Goal: Task Accomplishment & Management: Use online tool/utility

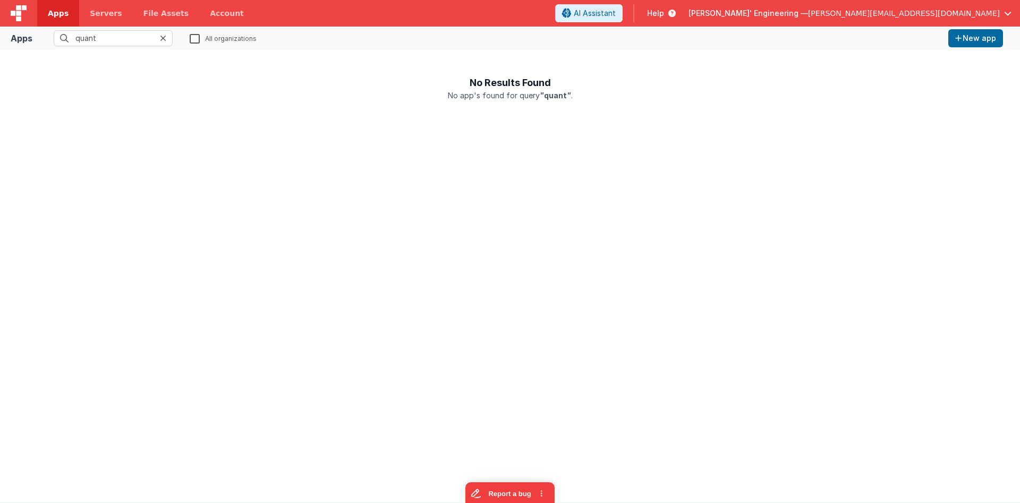
type input "quant"
click at [197, 36] on label "All organizations" at bounding box center [223, 38] width 67 height 10
click at [808, 11] on span "[PERSON_NAME]' Engineering —" at bounding box center [748, 13] width 120 height 11
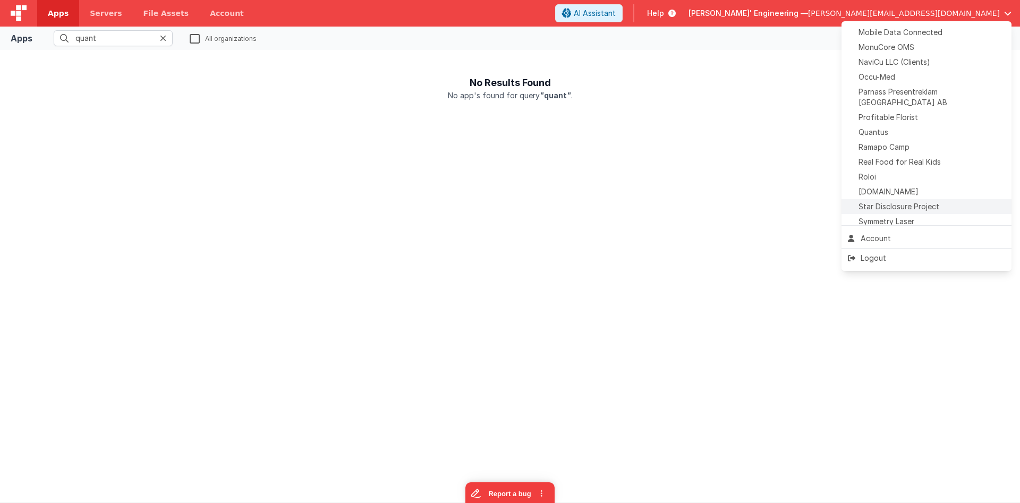
scroll to position [487, 0]
click at [890, 97] on div "Quantus" at bounding box center [926, 102] width 157 height 11
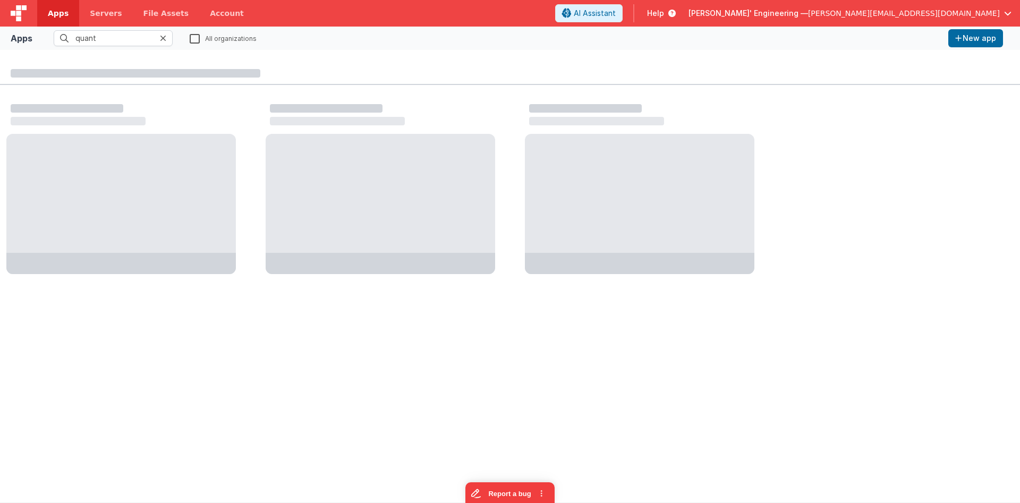
click at [165, 38] on icon at bounding box center [163, 38] width 6 height 8
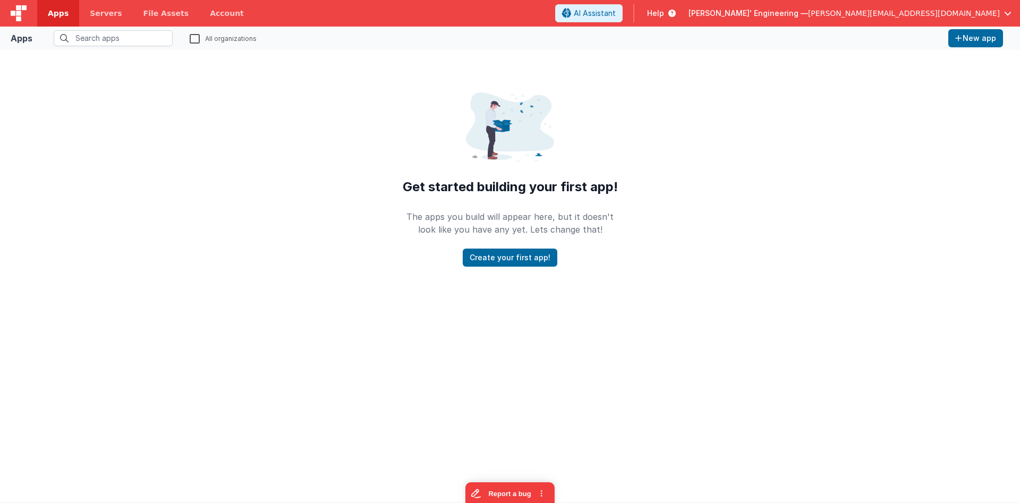
click at [62, 13] on span "Apps" at bounding box center [58, 13] width 21 height 11
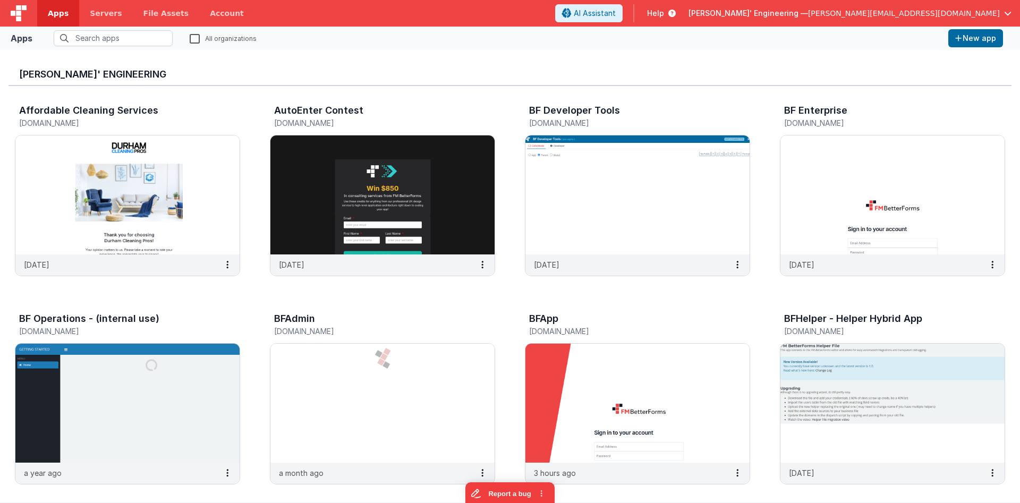
click at [189, 40] on fieldset "All organizations" at bounding box center [490, 38] width 907 height 16
click at [190, 41] on label "All organizations" at bounding box center [223, 38] width 67 height 10
click at [0, 0] on input "All organizations" at bounding box center [0, 0] width 0 height 0
click at [143, 39] on input "text" at bounding box center [113, 38] width 119 height 16
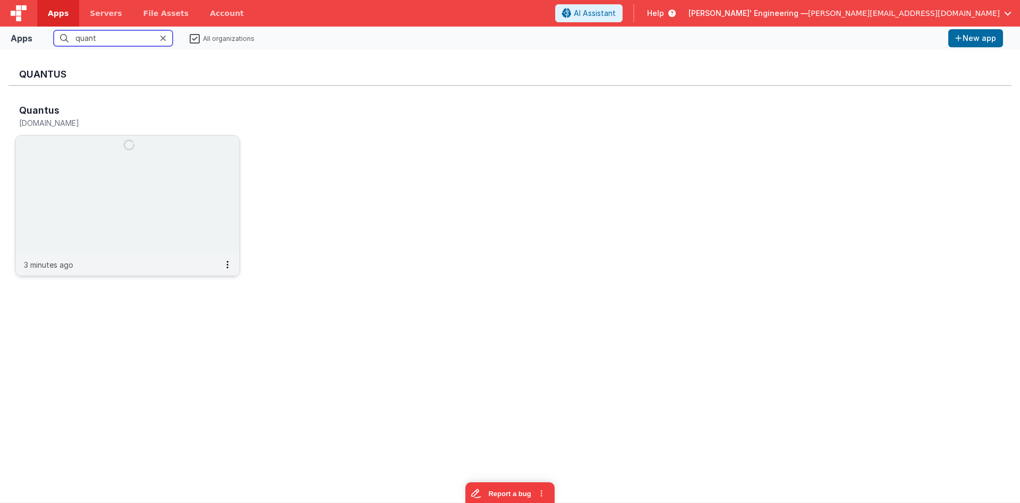
type input "quant"
click at [140, 158] on img at bounding box center [127, 194] width 224 height 119
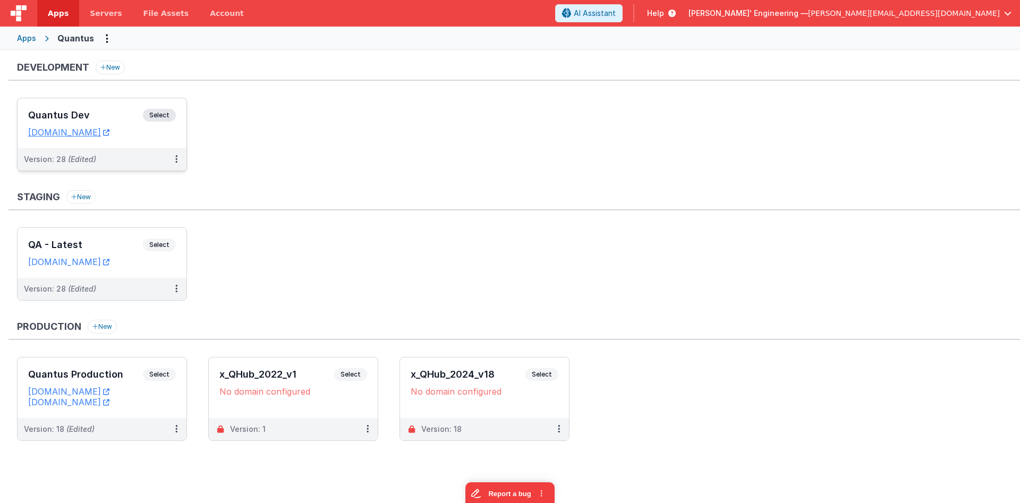
click at [121, 100] on div "Quantus Dev Select URLs [DOMAIN_NAME]" at bounding box center [102, 123] width 169 height 50
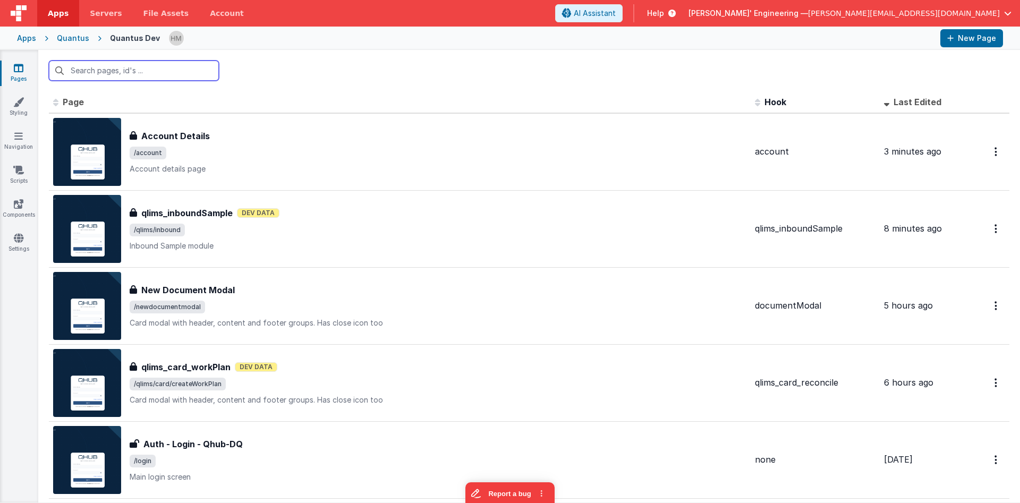
click at [151, 69] on input "text" at bounding box center [134, 71] width 170 height 20
click at [139, 71] on input "text" at bounding box center [134, 71] width 170 height 20
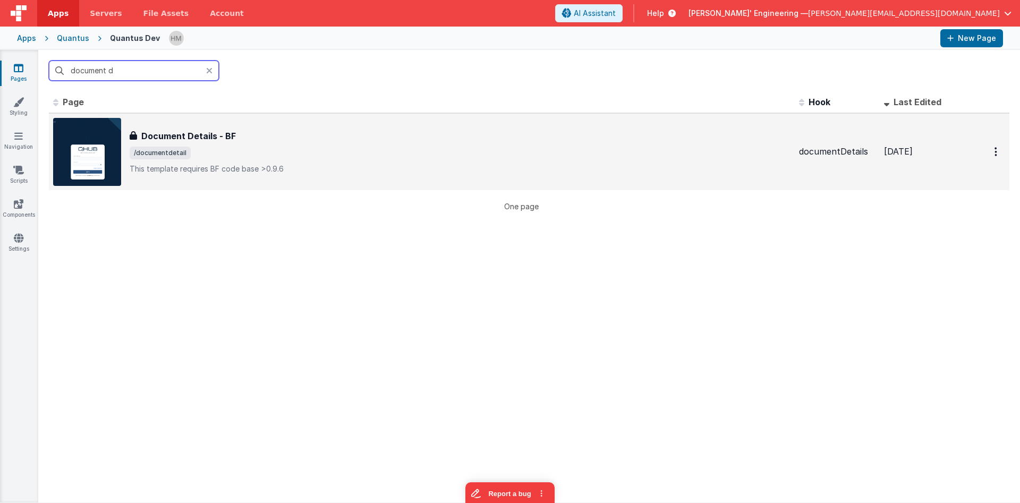
type input "document d"
click at [290, 124] on div "Document Details - BF Document Details - BF /documentdetail This template requi…" at bounding box center [421, 152] width 737 height 68
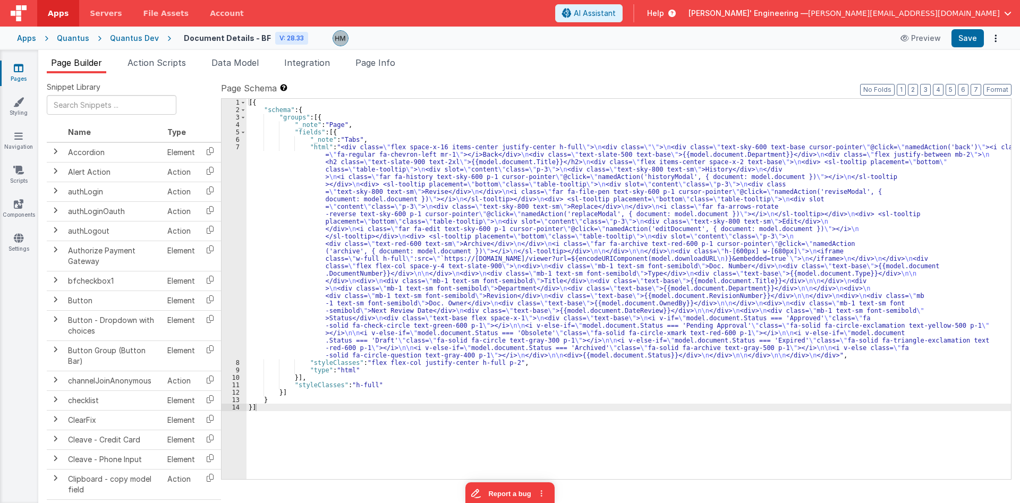
click at [447, 181] on div "[{ "schema" : { "groups" : [{ "_note" : "Page" , "fields" : [{ "_note" : "Tabs"…" at bounding box center [628, 296] width 764 height 395
click at [272, 146] on div "[{ "schema" : { "groups" : [{ "_note" : "Page" , "fields" : [{ "_note" : "Tabs"…" at bounding box center [628, 296] width 764 height 395
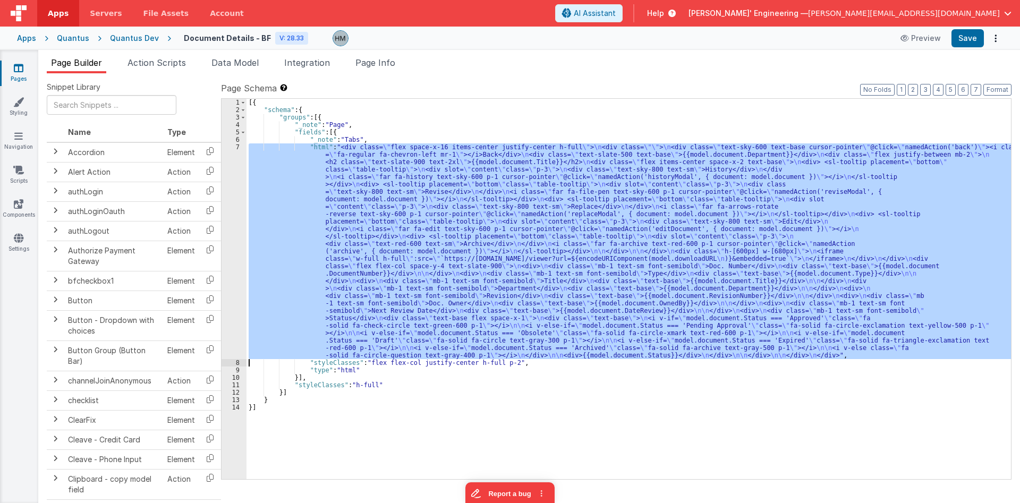
click at [235, 151] on div "7" at bounding box center [233, 251] width 25 height 216
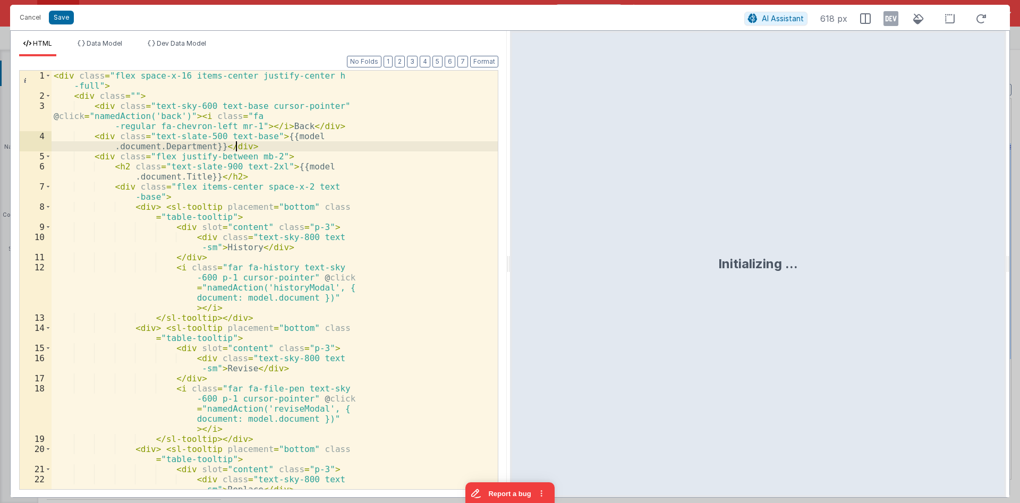
click at [235, 151] on div "< div class = "flex space-x-16 items-center justify-center h -full" > < div cla…" at bounding box center [275, 326] width 446 height 511
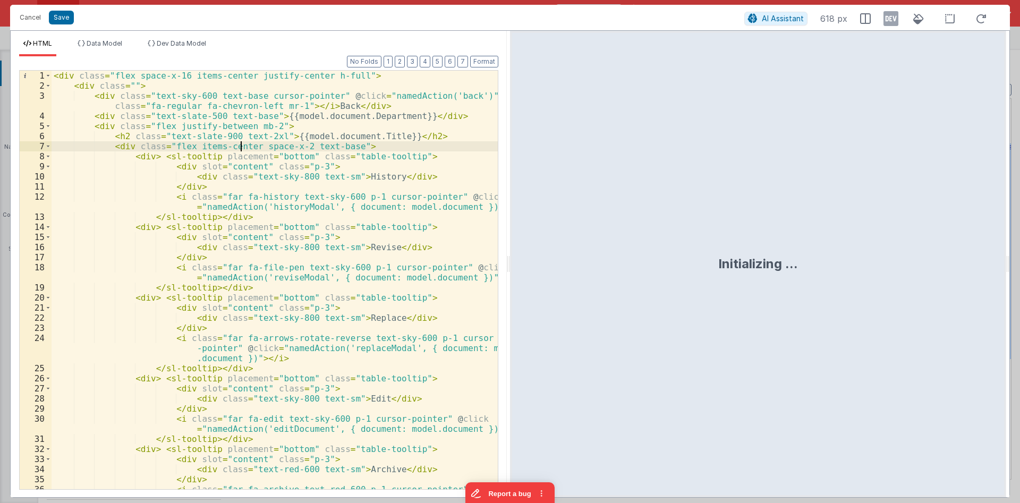
click at [239, 149] on div "< div class = "flex space-x-16 items-center justify-center h-full" > < div clas…" at bounding box center [275, 295] width 446 height 449
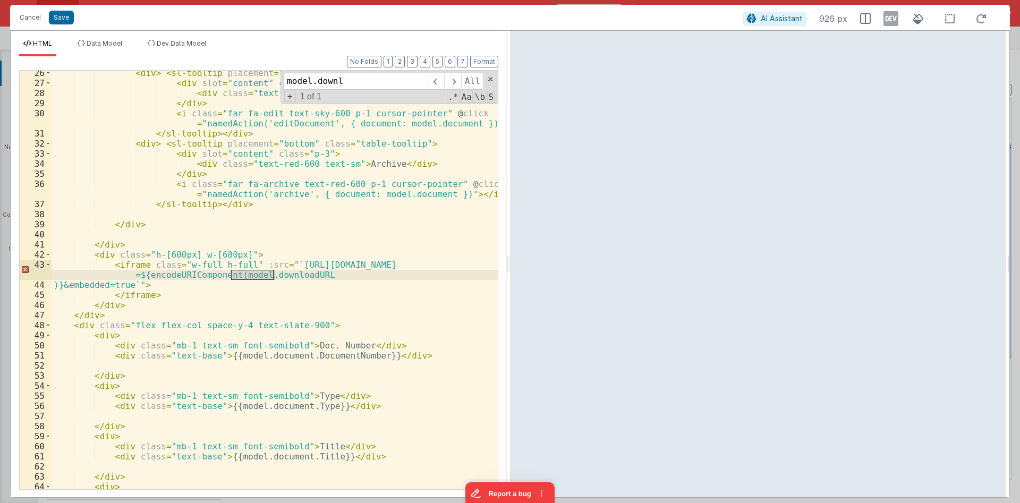
scroll to position [305, 0]
type input "[DOMAIN_NAME]"
click at [315, 267] on div "< div > < sl-tooltip placement = "bottom" class = "table-tooltip" > < div slot …" at bounding box center [275, 287] width 446 height 439
click at [112, 47] on span "Data Model" at bounding box center [105, 43] width 36 height 8
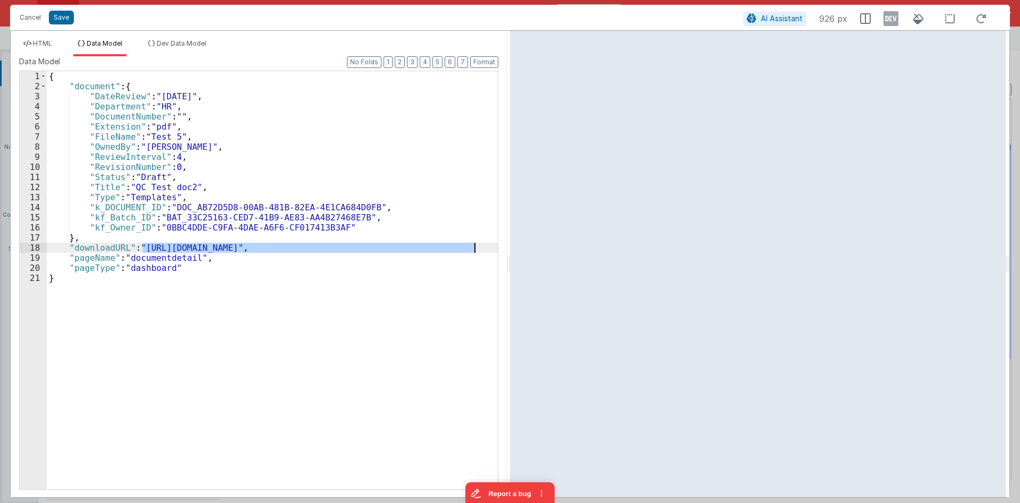
drag, startPoint x: 143, startPoint y: 246, endPoint x: 474, endPoint y: 248, distance: 331.4
click at [474, 248] on div "{ "document" : { "DateReview" : "[DATE]" , "Department" : "HR" , "DocumentNumbe…" at bounding box center [272, 290] width 451 height 438
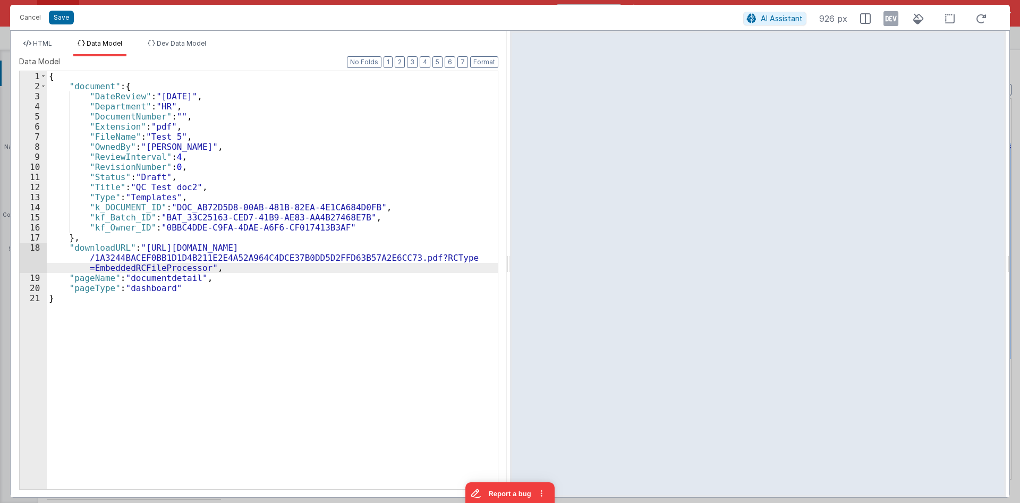
click at [294, 160] on div "{ "document" : { "DateReview" : "[DATE]" , "Department" : "HR" , "DocumentNumbe…" at bounding box center [272, 290] width 451 height 438
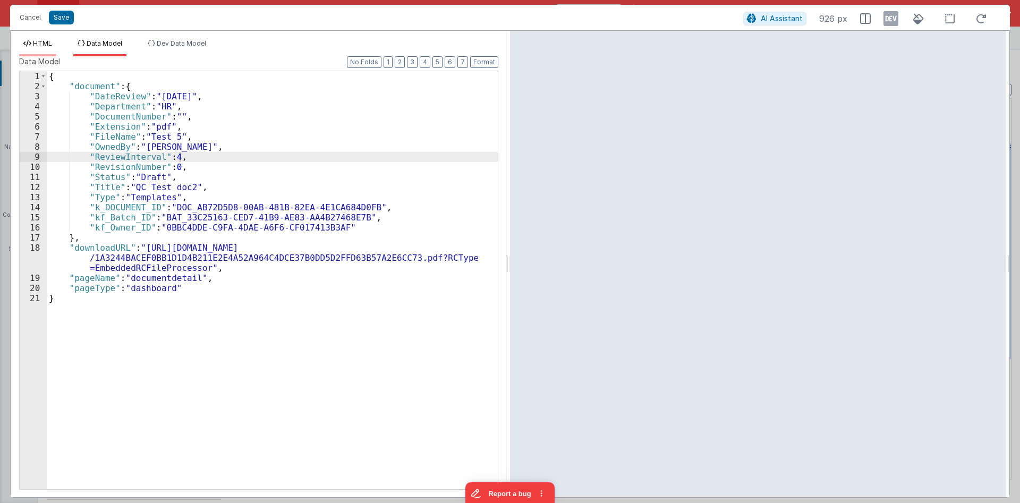
click at [31, 44] on icon at bounding box center [27, 43] width 8 height 6
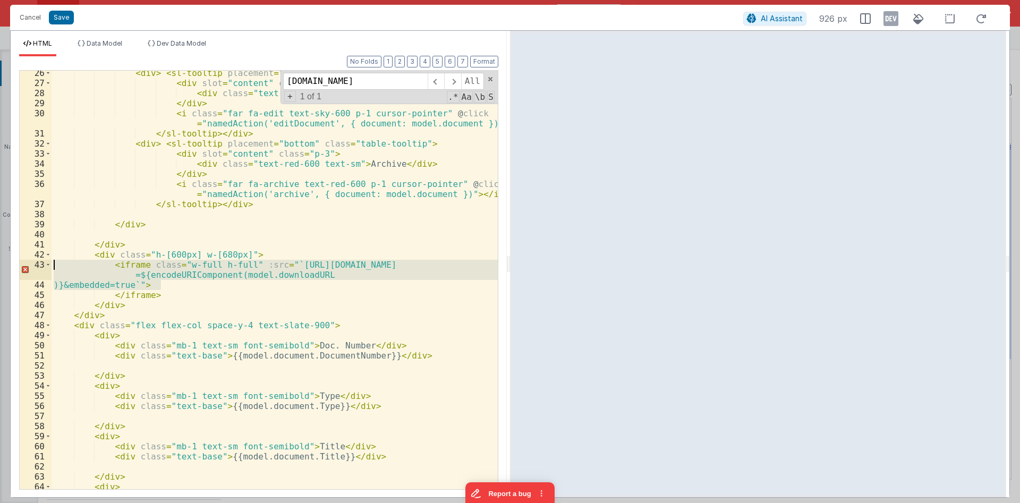
drag, startPoint x: 166, startPoint y: 283, endPoint x: 37, endPoint y: 265, distance: 130.9
click at [52, 265] on div "< div > < sl-tooltip placement = "bottom" class = "table-tooltip" > < div slot …" at bounding box center [275, 280] width 446 height 419
click at [131, 284] on div "< div > < sl-tooltip placement = "bottom" class = "table-tooltip" > < div slot …" at bounding box center [275, 280] width 446 height 419
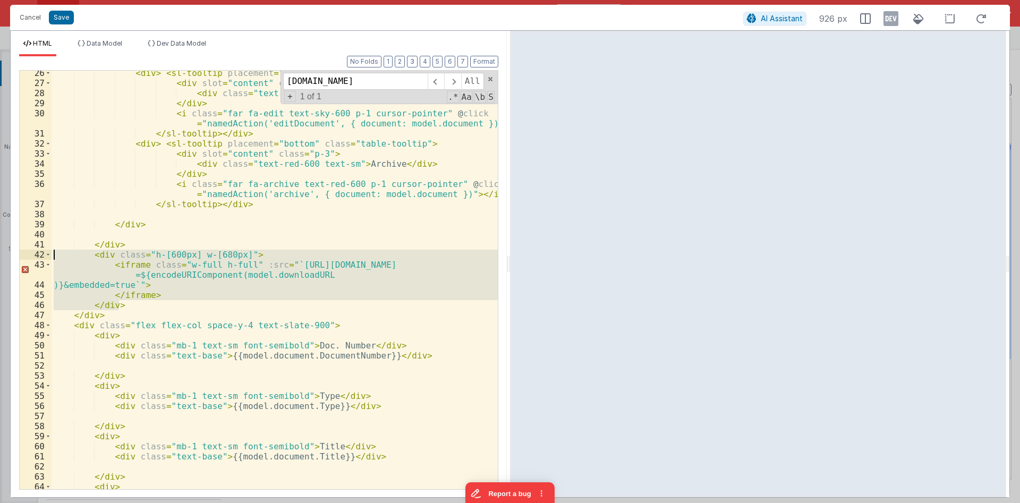
drag, startPoint x: 120, startPoint y: 306, endPoint x: 24, endPoint y: 257, distance: 107.9
click at [52, 257] on div "< div > < sl-tooltip placement = "bottom" class = "table-tooltip" > < div slot …" at bounding box center [275, 280] width 446 height 419
click at [97, 45] on span "Data Model" at bounding box center [105, 43] width 36 height 8
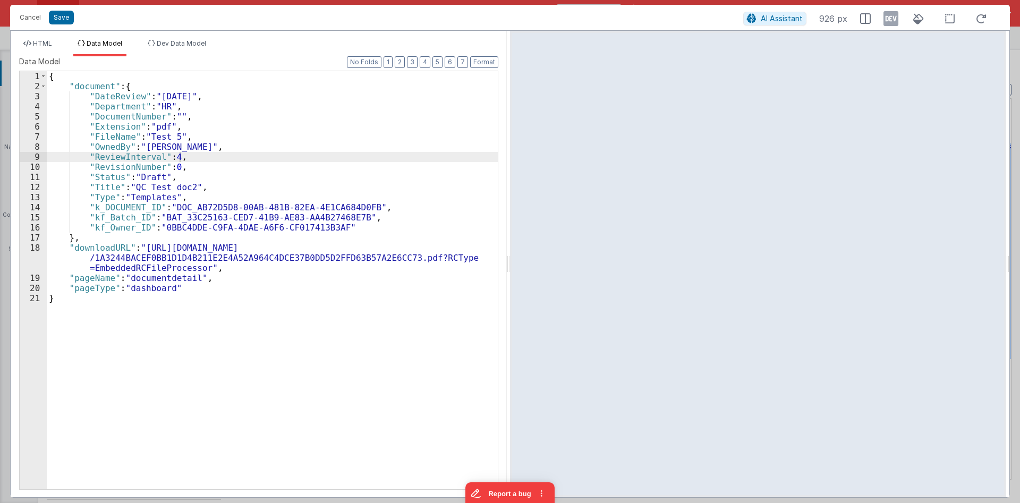
click at [235, 160] on div "{ "document" : { "DateReview" : "[DATE]" , "Department" : "HR" , "DocumentNumbe…" at bounding box center [272, 290] width 451 height 438
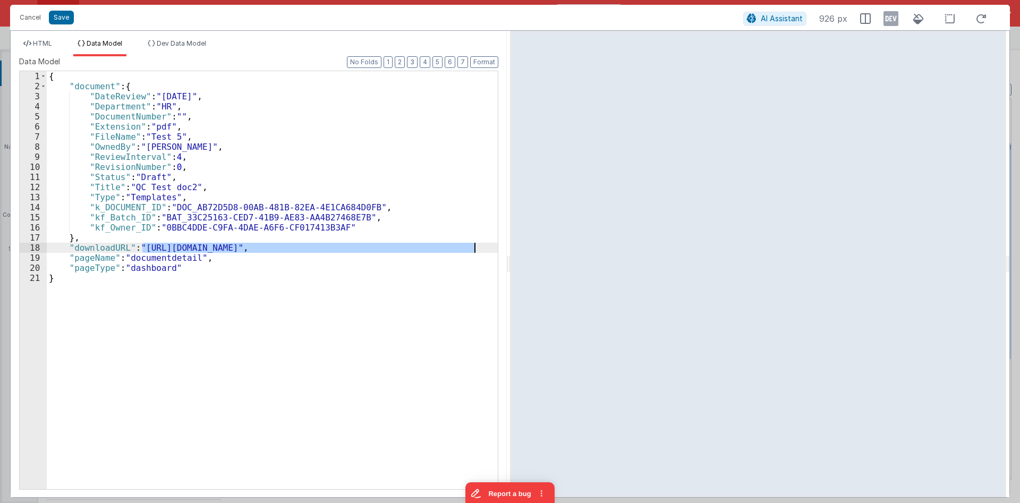
click at [249, 166] on div "{ "document" : { "DateReview" : "[DATE]" , "Department" : "HR" , "DocumentNumbe…" at bounding box center [272, 290] width 451 height 438
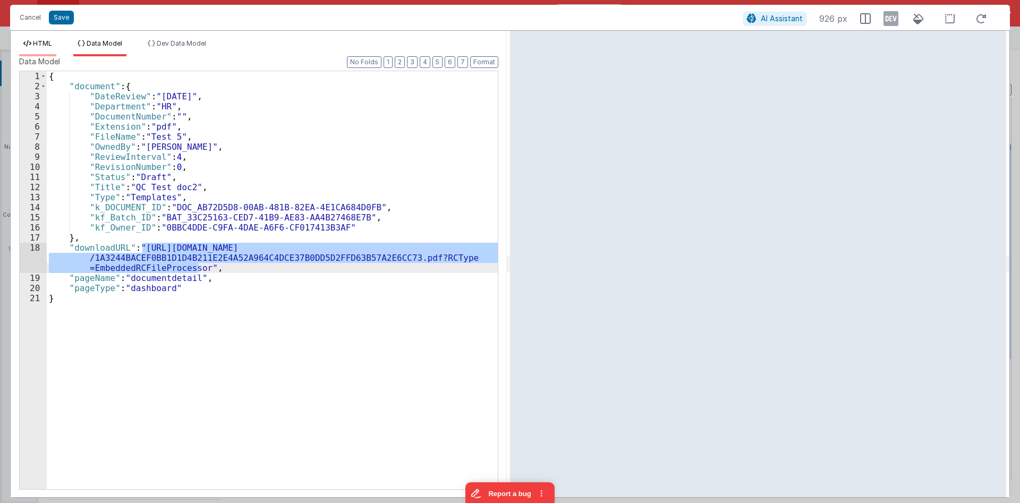
click at [43, 45] on span "HTML" at bounding box center [42, 43] width 19 height 8
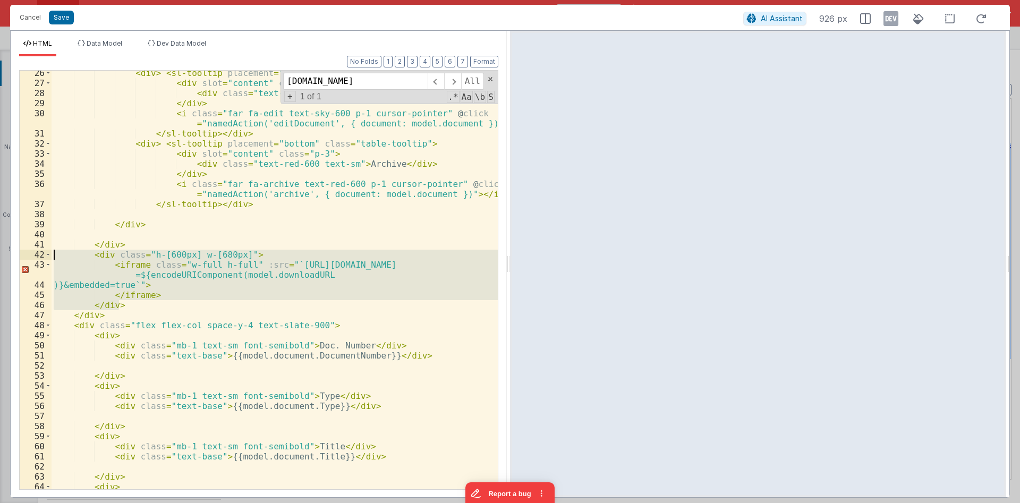
click at [144, 289] on div "< div > < sl-tooltip placement = "bottom" class = "table-tooltip" > < div slot …" at bounding box center [275, 280] width 446 height 419
drag, startPoint x: 125, startPoint y: 304, endPoint x: 90, endPoint y: 257, distance: 59.3
click at [90, 257] on div "< div > < sl-tooltip placement = "bottom" class = "table-tooltip" > < div slot …" at bounding box center [275, 287] width 446 height 439
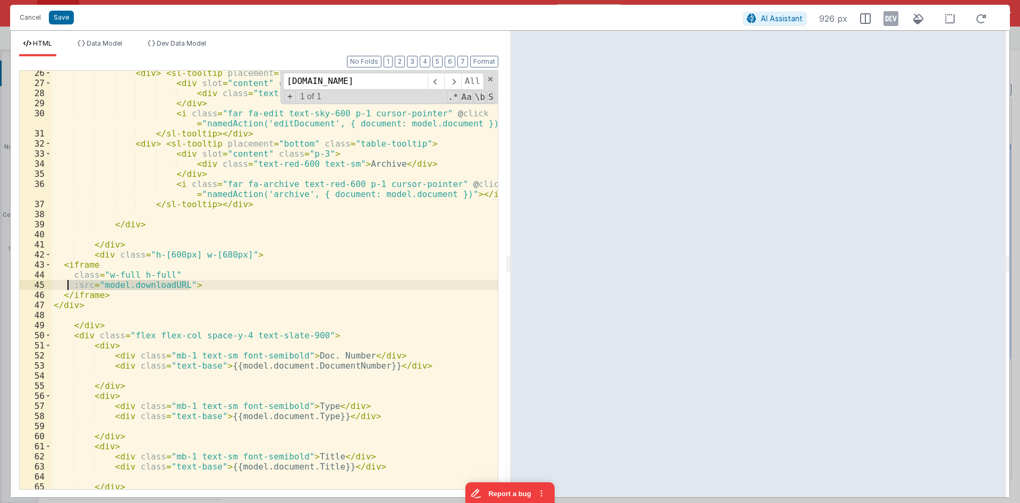
drag, startPoint x: 194, startPoint y: 284, endPoint x: 69, endPoint y: 285, distance: 125.3
click at [69, 285] on div "< div > < sl-tooltip placement = "bottom" class = "table-tooltip" > < div slot …" at bounding box center [275, 287] width 446 height 439
click at [157, 270] on div "< div > < sl-tooltip placement = "bottom" class = "table-tooltip" > < div slot …" at bounding box center [275, 287] width 446 height 439
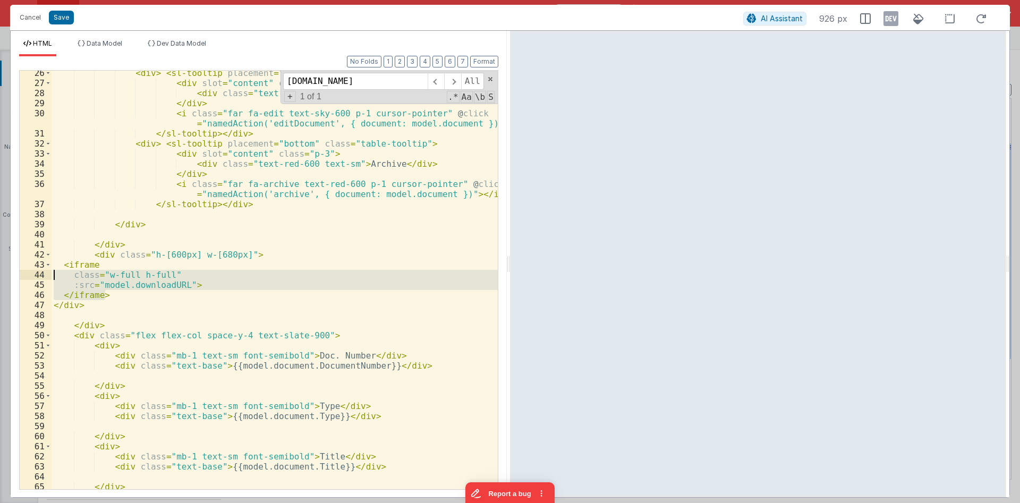
drag, startPoint x: 106, startPoint y: 296, endPoint x: 11, endPoint y: 266, distance: 99.9
click at [52, 266] on div "< div > < sl-tooltip placement = "bottom" class = "table-tooltip" > < div slot …" at bounding box center [275, 280] width 446 height 419
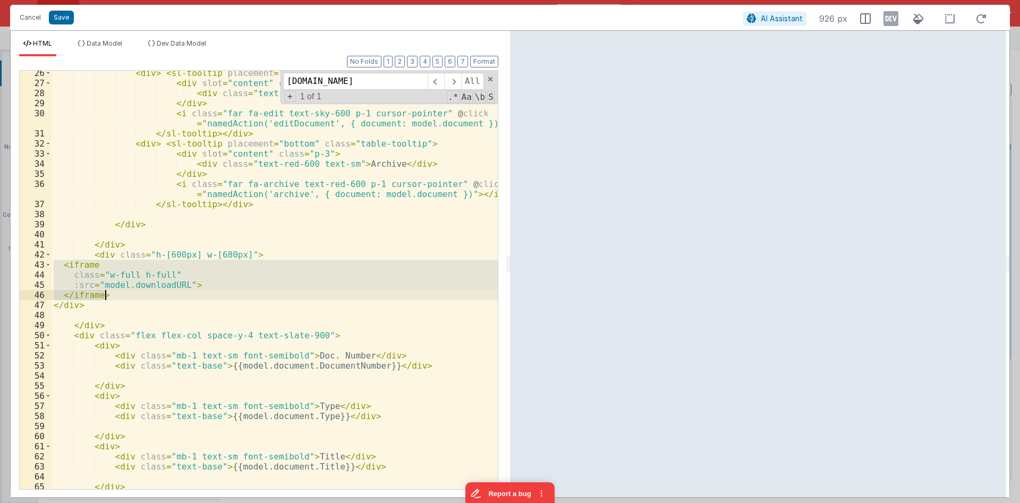
click at [111, 266] on div "< div > < sl-tooltip placement = "bottom" class = "table-tooltip" > < div slot …" at bounding box center [275, 280] width 446 height 419
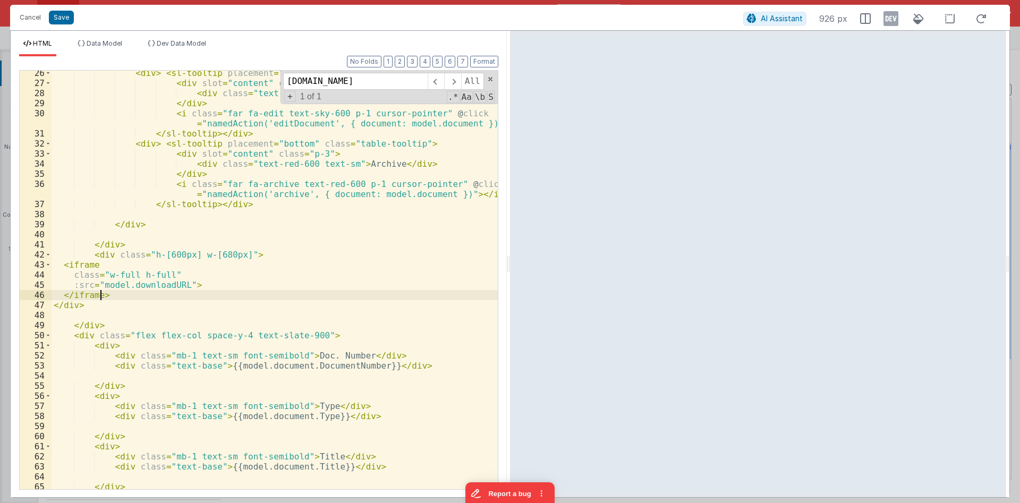
click at [99, 292] on div "< div > < sl-tooltip placement = "bottom" class = "table-tooltip" > < div slot …" at bounding box center [275, 287] width 446 height 439
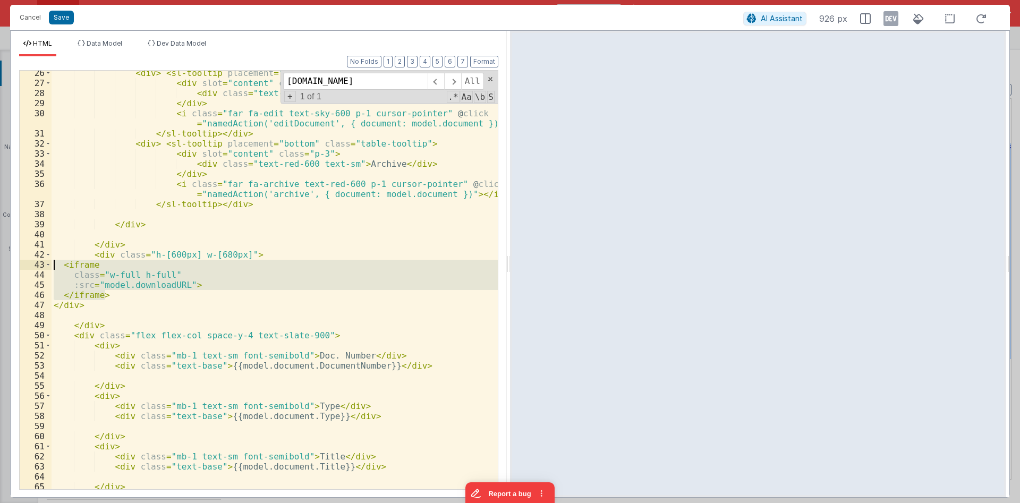
drag, startPoint x: 98, startPoint y: 290, endPoint x: 22, endPoint y: 266, distance: 79.8
click at [52, 266] on div "< div > < sl-tooltip placement = "bottom" class = "table-tooltip" > < div slot …" at bounding box center [275, 280] width 446 height 419
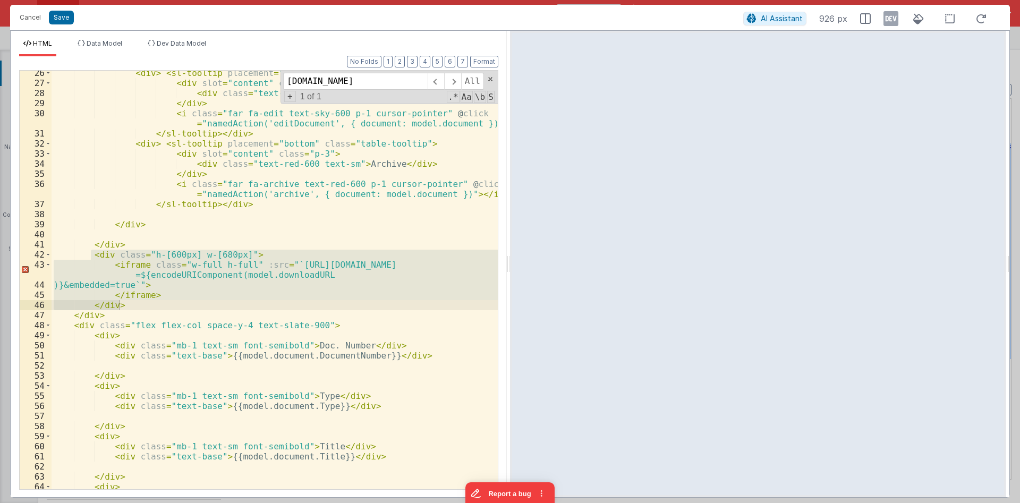
click at [192, 261] on div "< div > < sl-tooltip placement = "bottom" class = "table-tooltip" > < div slot …" at bounding box center [275, 280] width 446 height 419
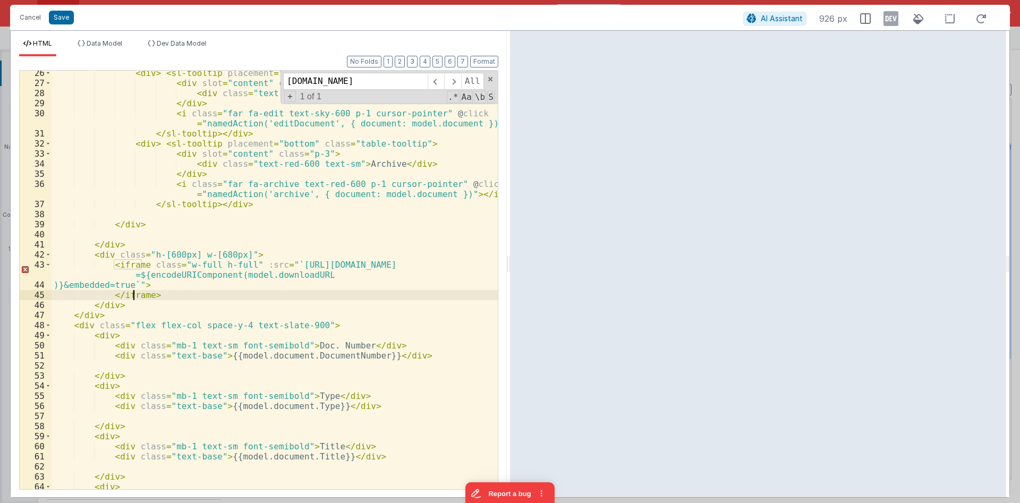
click at [134, 298] on div "< div > < sl-tooltip placement = "bottom" class = "table-tooltip" > < div slot …" at bounding box center [275, 287] width 446 height 439
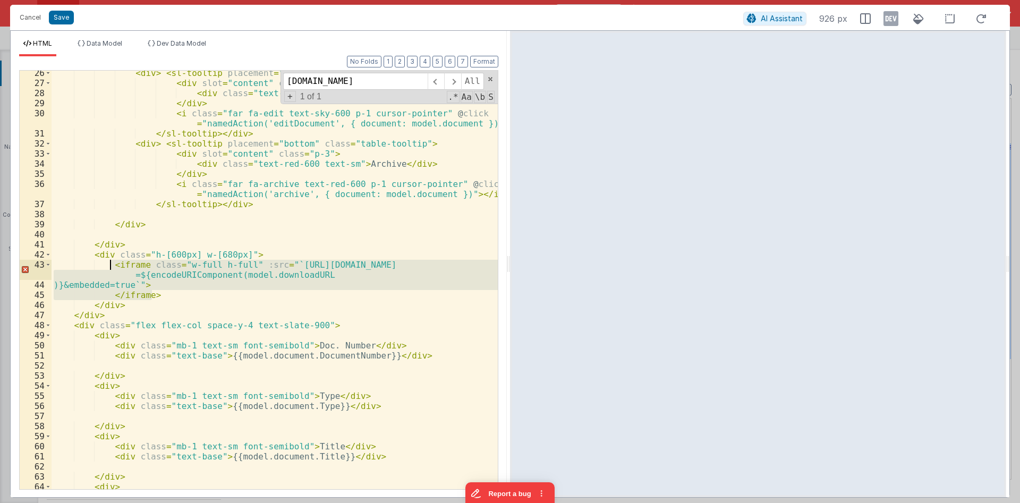
drag, startPoint x: 163, startPoint y: 295, endPoint x: 108, endPoint y: 262, distance: 63.1
click at [108, 262] on div "< div > < sl-tooltip placement = "bottom" class = "table-tooltip" > < div slot …" at bounding box center [275, 287] width 446 height 439
click at [139, 290] on div "< div > < sl-tooltip placement = "bottom" class = "table-tooltip" > < div slot …" at bounding box center [275, 280] width 446 height 419
drag, startPoint x: 159, startPoint y: 294, endPoint x: 109, endPoint y: 266, distance: 57.8
click at [109, 266] on div "< div > < sl-tooltip placement = "bottom" class = "table-tooltip" > < div slot …" at bounding box center [275, 287] width 446 height 439
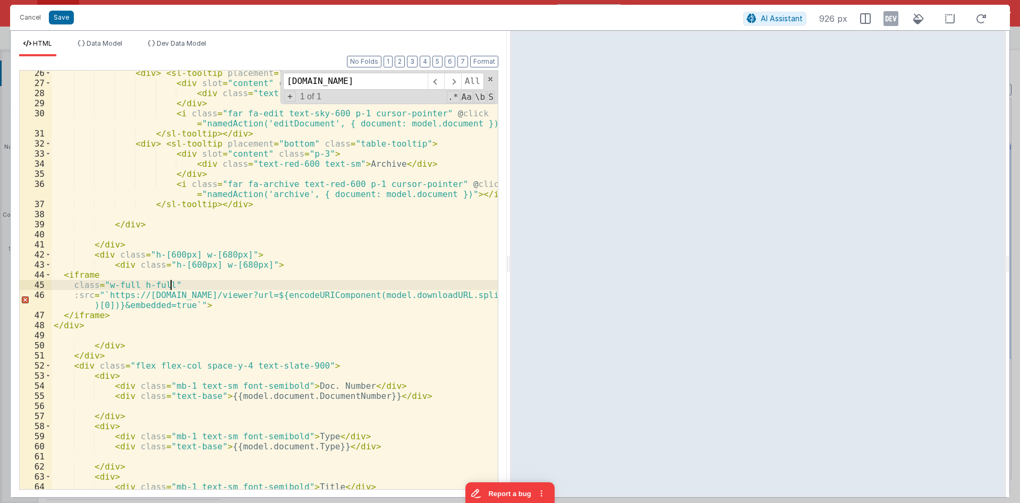
click at [314, 280] on div "< div > < sl-tooltip placement = "bottom" class = "table-tooltip" > < div slot …" at bounding box center [275, 287] width 446 height 439
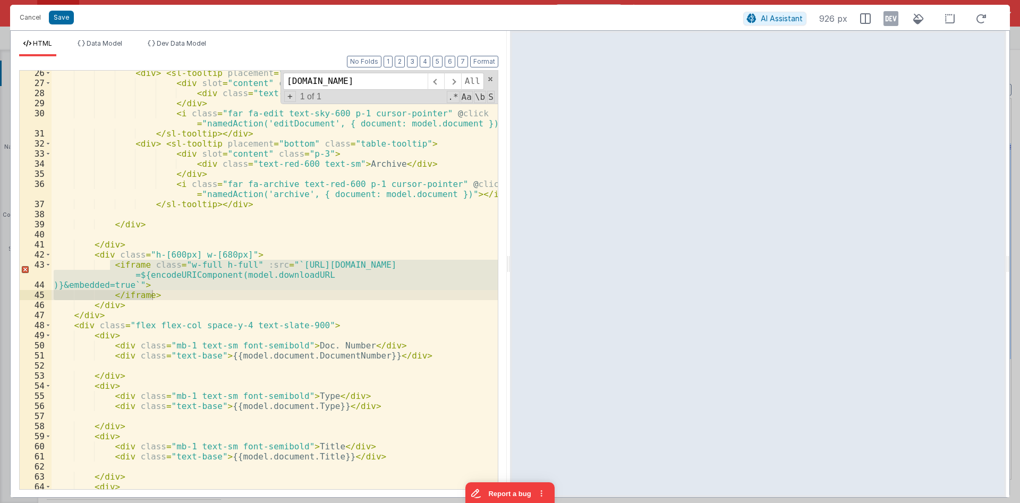
click at [130, 284] on div "< div > < sl-tooltip placement = "bottom" class = "table-tooltip" > < div slot …" at bounding box center [275, 280] width 446 height 419
drag, startPoint x: 121, startPoint y: 304, endPoint x: 90, endPoint y: 254, distance: 58.4
click at [90, 254] on div "< div > < sl-tooltip placement = "bottom" class = "table-tooltip" > < div slot …" at bounding box center [275, 287] width 446 height 439
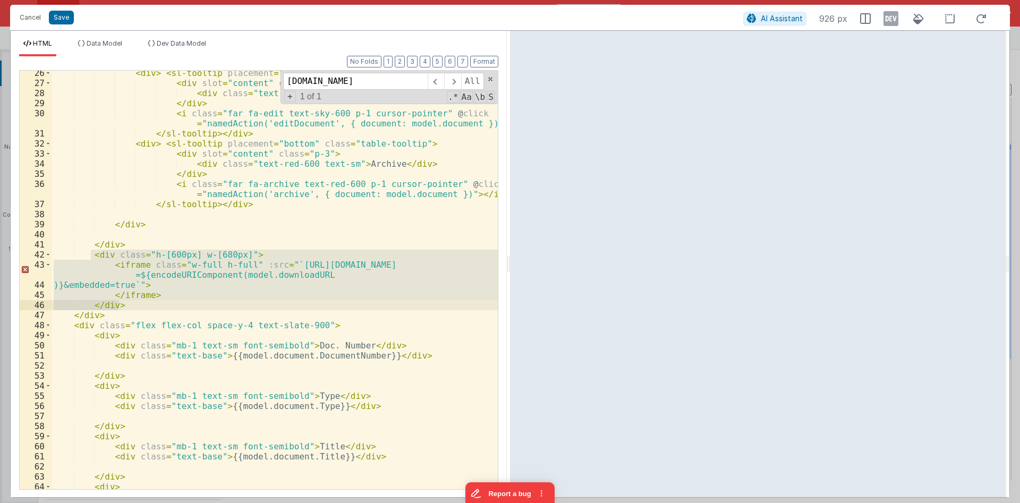
click at [152, 266] on div "< div > < sl-tooltip placement = "bottom" class = "table-tooltip" > < div slot …" at bounding box center [275, 280] width 446 height 419
drag, startPoint x: 131, startPoint y: 304, endPoint x: 92, endPoint y: 255, distance: 62.0
click at [92, 255] on div "< div > < sl-tooltip placement = "bottom" class = "table-tooltip" > < div slot …" at bounding box center [275, 287] width 446 height 439
paste textarea
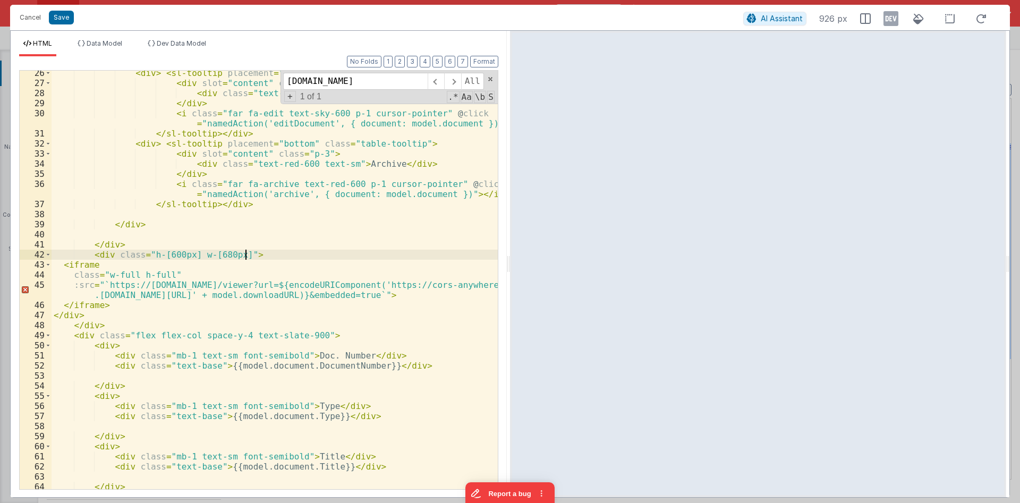
click at [267, 256] on div "< div > < sl-tooltip placement = "bottom" class = "table-tooltip" > < div slot …" at bounding box center [275, 287] width 446 height 439
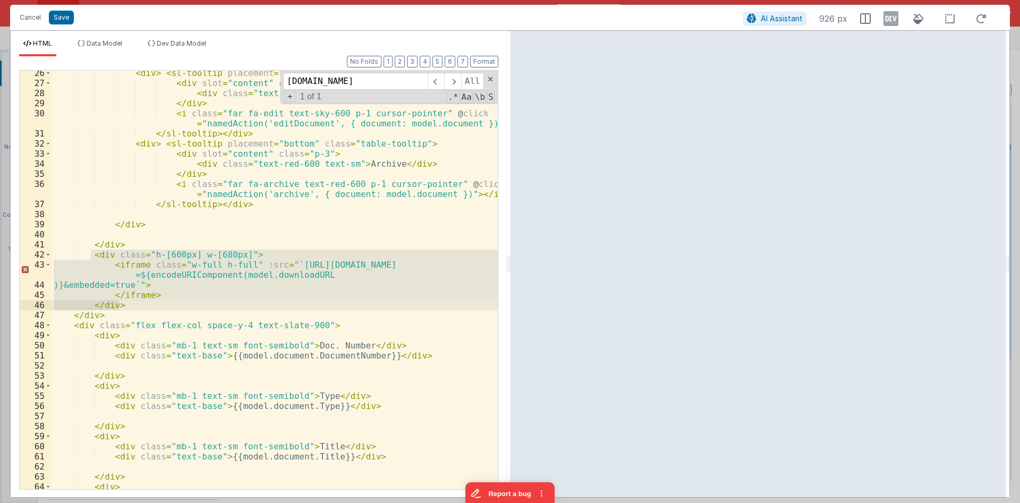
drag, startPoint x: 132, startPoint y: 270, endPoint x: 137, endPoint y: 302, distance: 32.2
click at [133, 270] on div "< div > < sl-tooltip placement = "bottom" class = "table-tooltip" > < div slot …" at bounding box center [275, 280] width 446 height 419
drag, startPoint x: 126, startPoint y: 304, endPoint x: 92, endPoint y: 255, distance: 59.5
click at [92, 255] on div "< div > < sl-tooltip placement = "bottom" class = "table-tooltip" > < div slot …" at bounding box center [275, 287] width 446 height 439
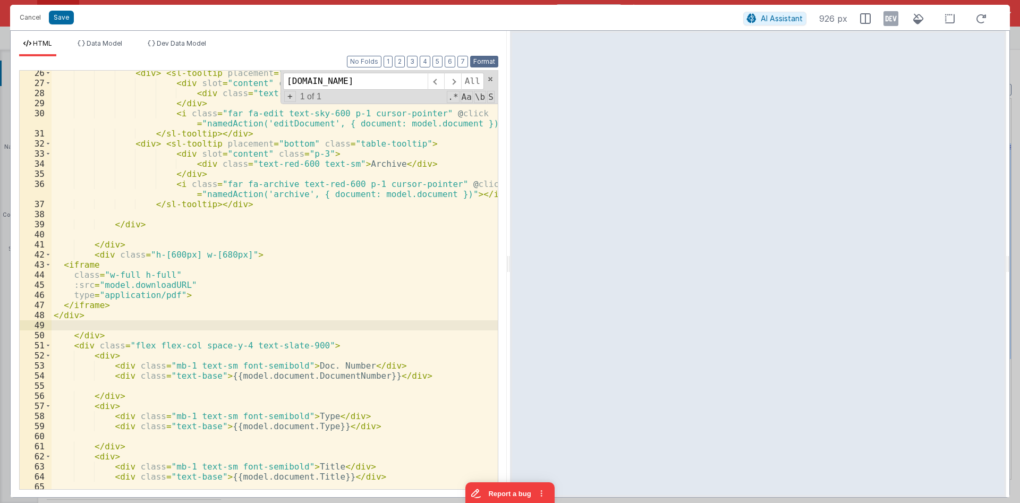
click at [488, 59] on button "Format" at bounding box center [484, 62] width 28 height 12
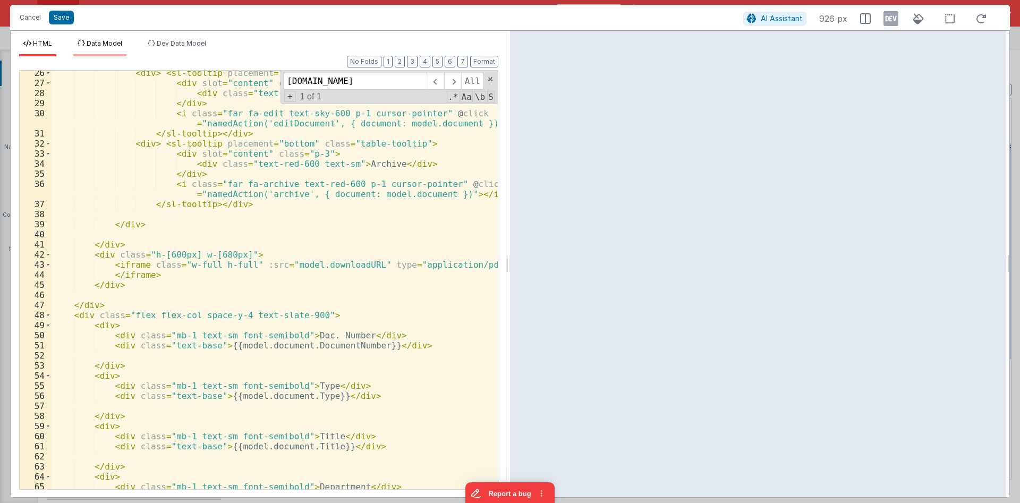
click at [108, 49] on li "Data Model" at bounding box center [99, 47] width 53 height 17
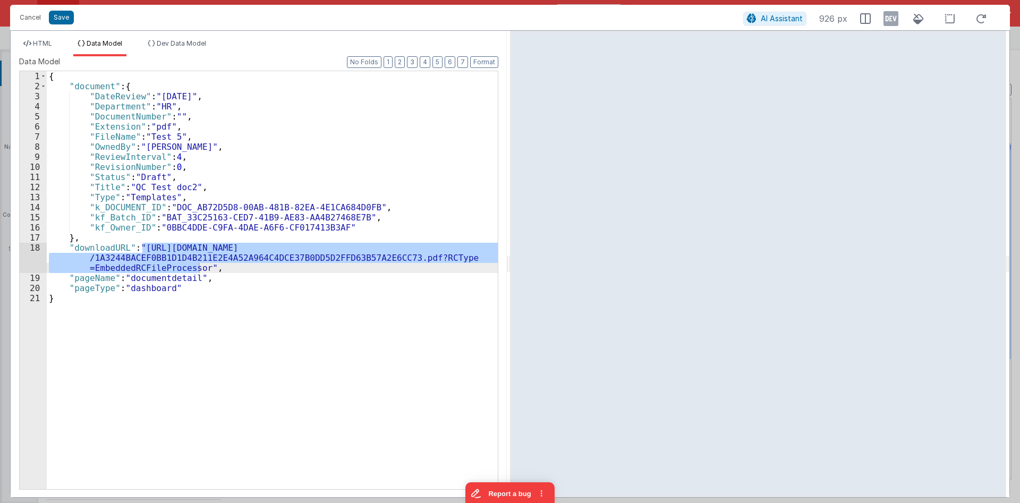
click at [294, 171] on div "{ "document" : { "DateReview" : "[DATE]" , "Department" : "HR" , "DocumentNumbe…" at bounding box center [272, 290] width 451 height 438
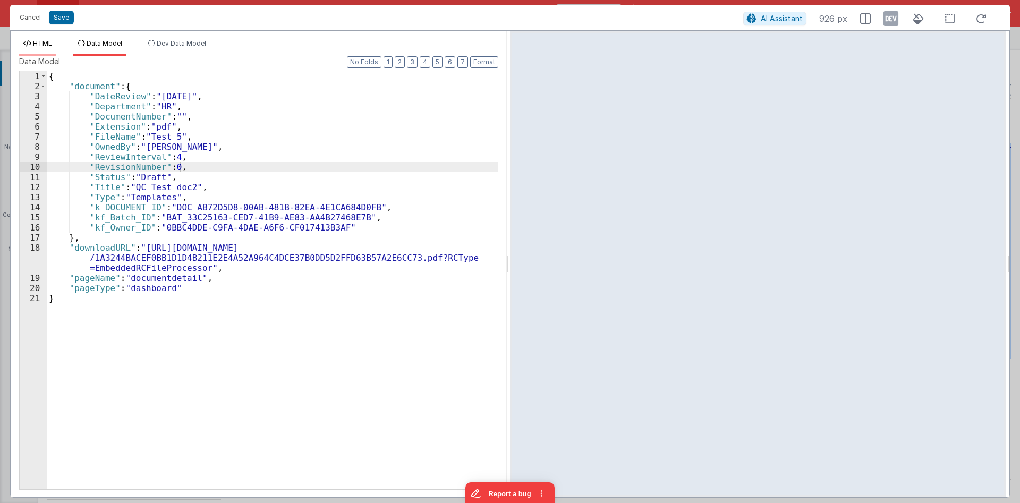
click at [48, 51] on li "HTML" at bounding box center [37, 47] width 37 height 17
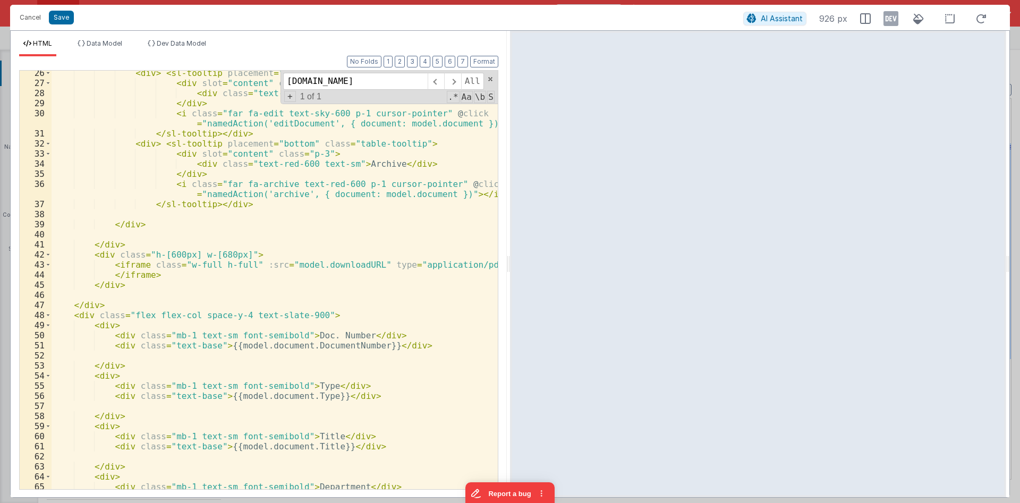
click at [280, 184] on div "< div > < sl-tooltip placement = "bottom" class = "table-tooltip" > < div slot …" at bounding box center [275, 287] width 446 height 439
click at [114, 41] on span "Data Model" at bounding box center [105, 43] width 36 height 8
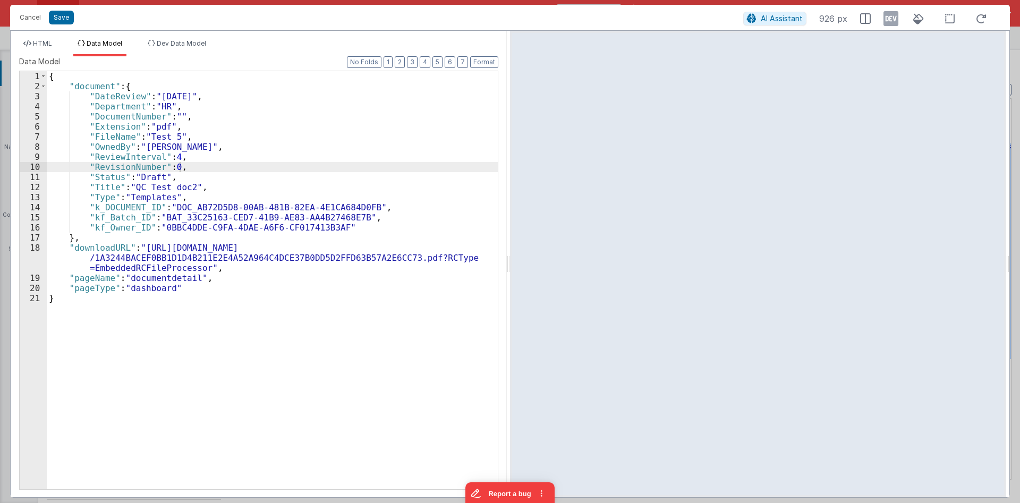
click at [303, 165] on div "{ "document" : { "DateReview" : "[DATE]" , "Department" : "HR" , "DocumentNumbe…" at bounding box center [272, 290] width 451 height 438
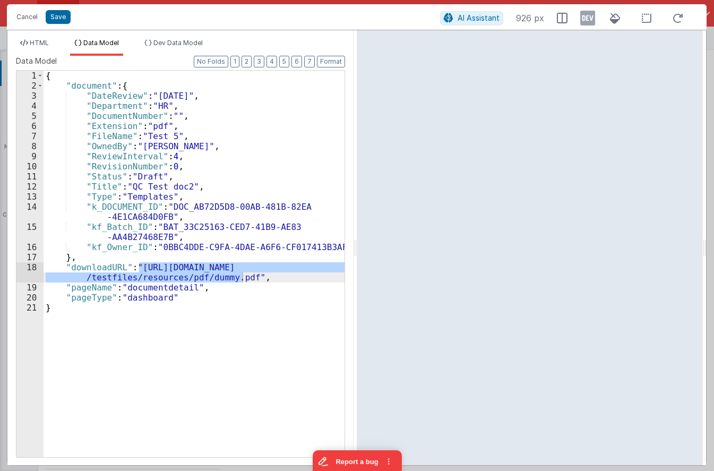
click at [43, 36] on div "HTML Data Model Dev Data Model Format 7 6 5 4 3 2 1 No Folds 26 27 28 29 30 31 …" at bounding box center [180, 247] width 346 height 435
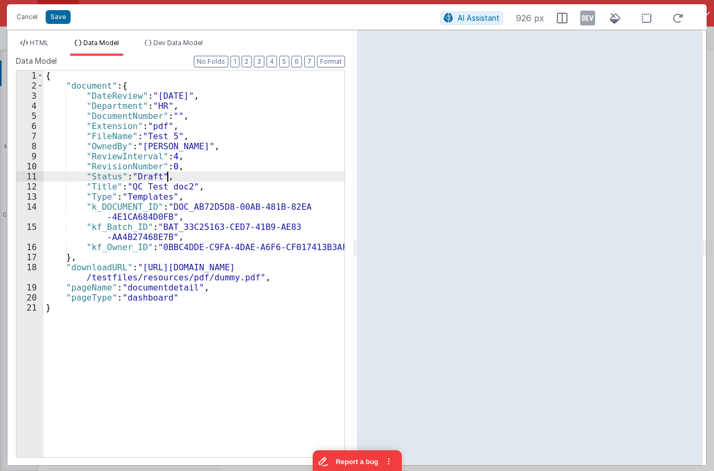
click at [173, 177] on div "{ "document" : { "DateReview" : "[DATE]" , "Department" : "HR" , "DocumentNumbe…" at bounding box center [194, 274] width 301 height 407
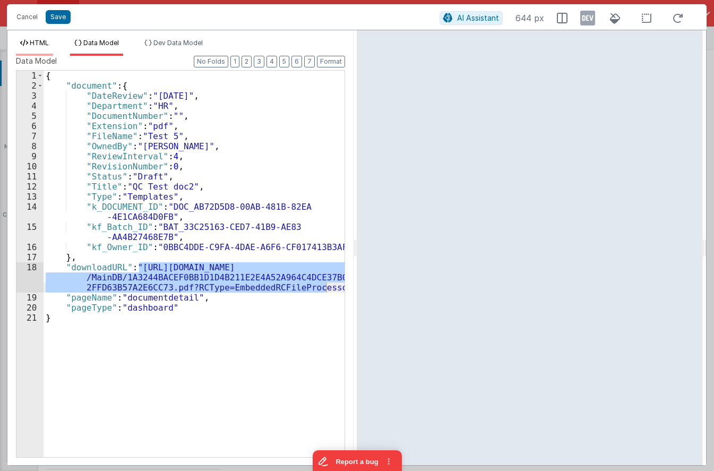
click at [40, 48] on li "HTML" at bounding box center [34, 47] width 37 height 17
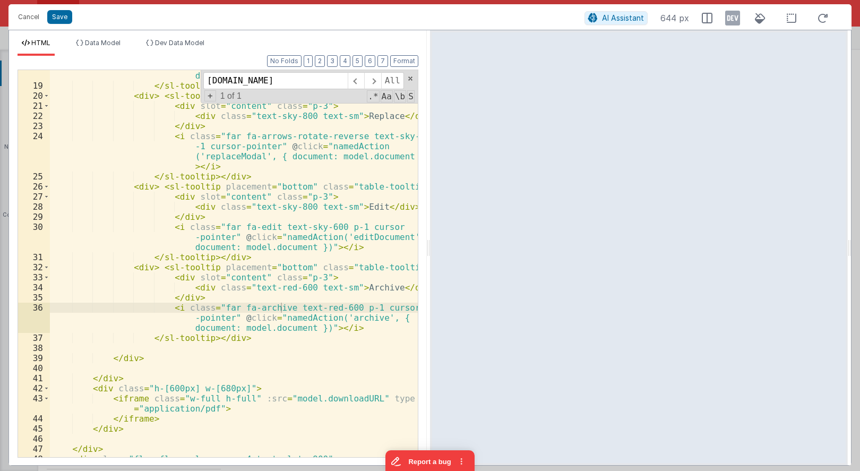
scroll to position [242, 0]
click at [224, 291] on div "< i class = "far fa-file-pen text-sky-600 p-1 cursor -pointer" @ click = "named…" at bounding box center [234, 264] width 368 height 428
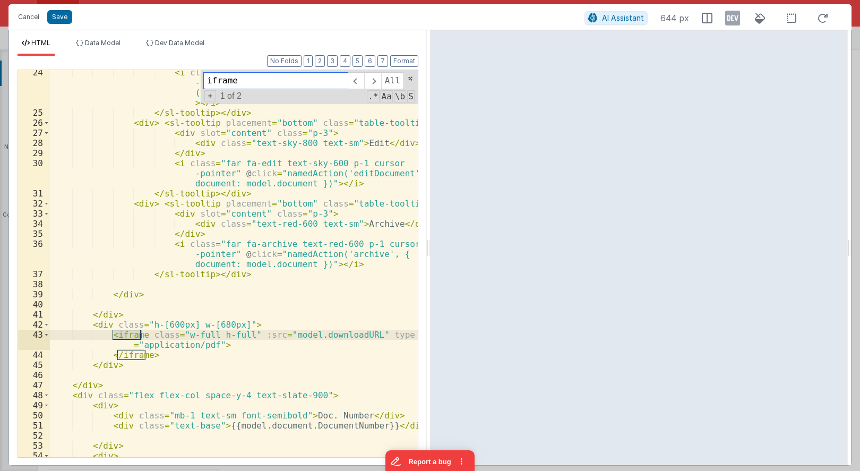
scroll to position [305, 0]
type input "iframe"
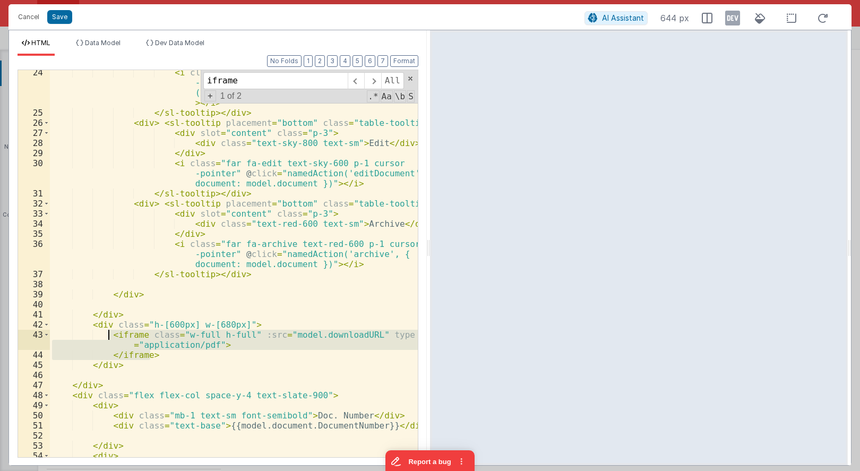
drag, startPoint x: 153, startPoint y: 357, endPoint x: 109, endPoint y: 337, distance: 49.0
click at [109, 337] on div "< i class = "far fa-arrows-rotate-reverse text-sky-600 p -1 cursor-pointer" @ c…" at bounding box center [234, 286] width 368 height 438
click at [35, 19] on button "Cancel" at bounding box center [29, 17] width 32 height 15
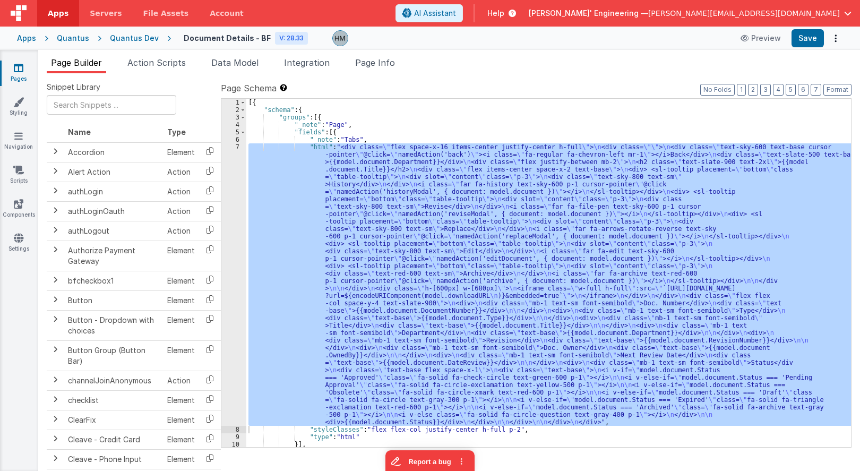
click at [28, 40] on div "Apps" at bounding box center [26, 38] width 19 height 11
